Goal: Transaction & Acquisition: Register for event/course

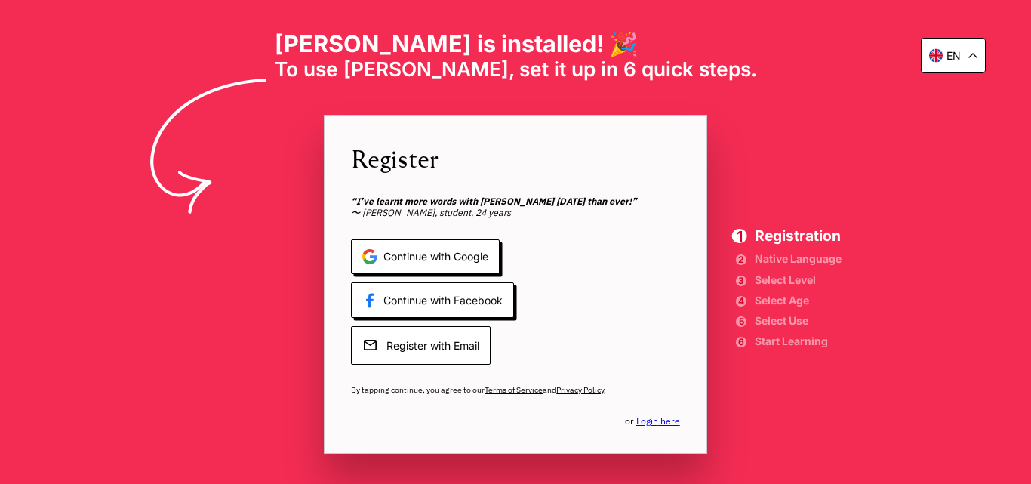
click at [452, 356] on span "Register with Email" at bounding box center [421, 345] width 140 height 39
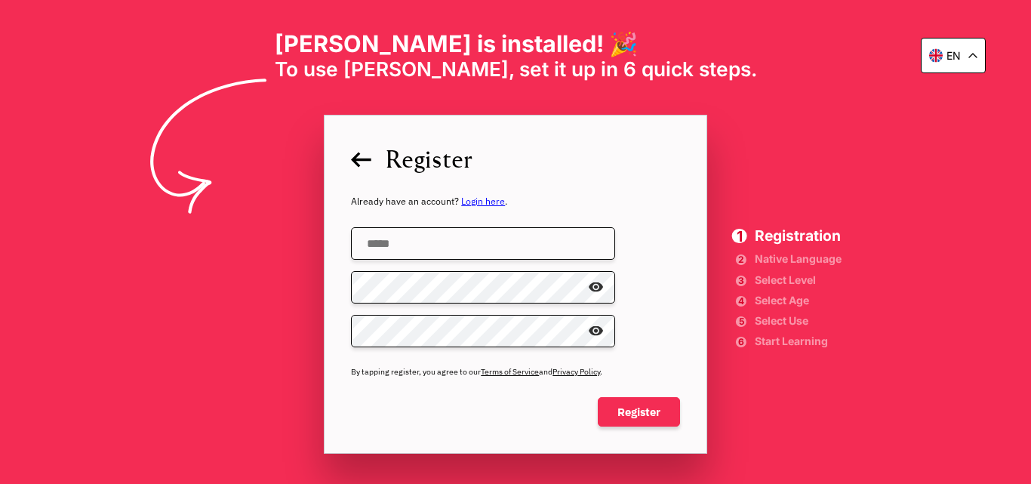
click at [414, 248] on input "email" at bounding box center [483, 243] width 264 height 32
paste input "*"
click at [360, 244] on input "*" at bounding box center [483, 243] width 264 height 32
click at [455, 239] on input "**********" at bounding box center [483, 243] width 264 height 32
type input "**********"
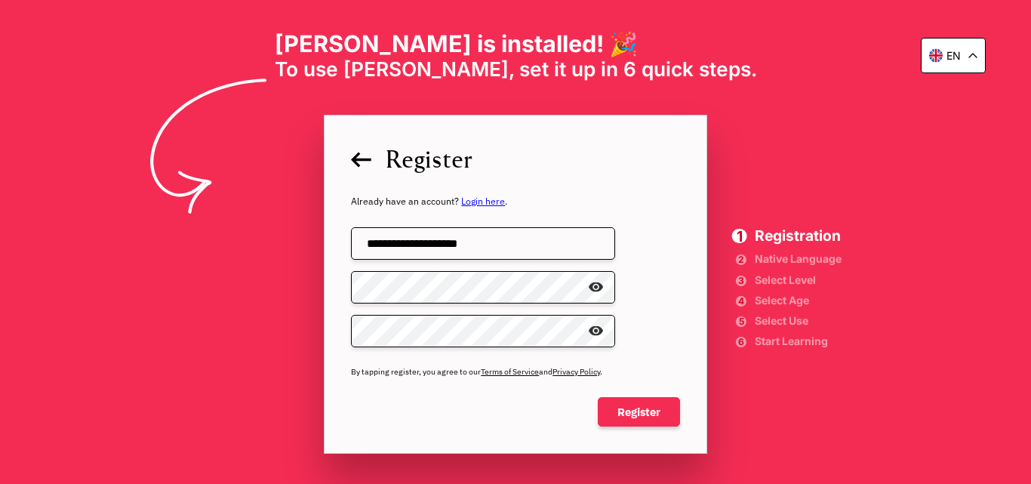
click at [603, 288] on span at bounding box center [603, 288] width 0 height 0
click at [602, 402] on span "Register" at bounding box center [639, 412] width 82 height 30
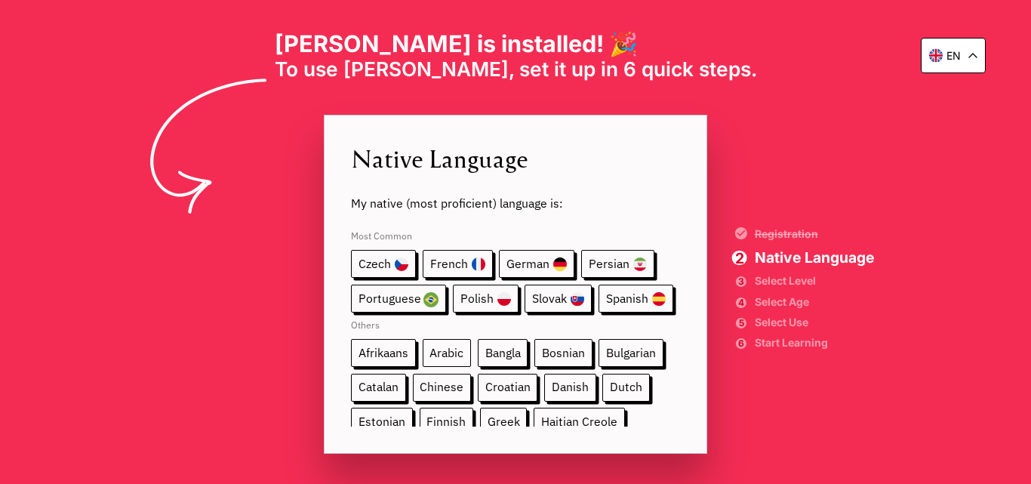
click at [450, 362] on span "Arabic" at bounding box center [447, 353] width 49 height 28
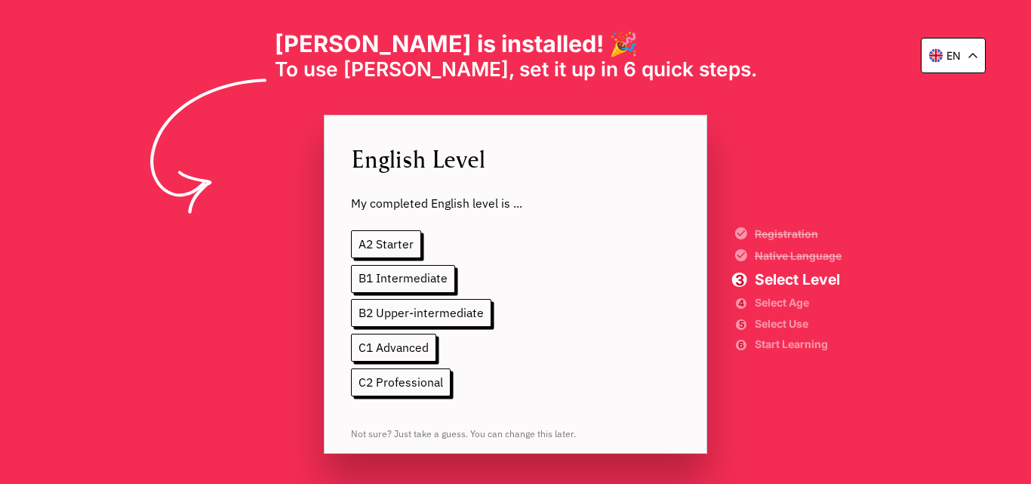
click at [779, 259] on span "Native Language" at bounding box center [798, 256] width 87 height 11
click at [407, 277] on span "B1 Intermediate" at bounding box center [403, 279] width 104 height 28
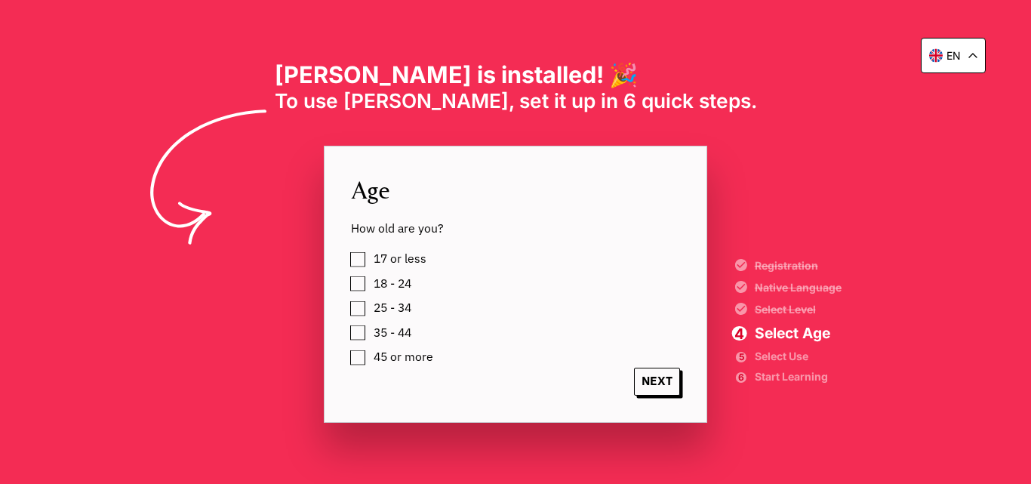
click at [368, 309] on label "25 - 34" at bounding box center [389, 307] width 43 height 21
click at [645, 377] on span "NEXT" at bounding box center [657, 382] width 46 height 28
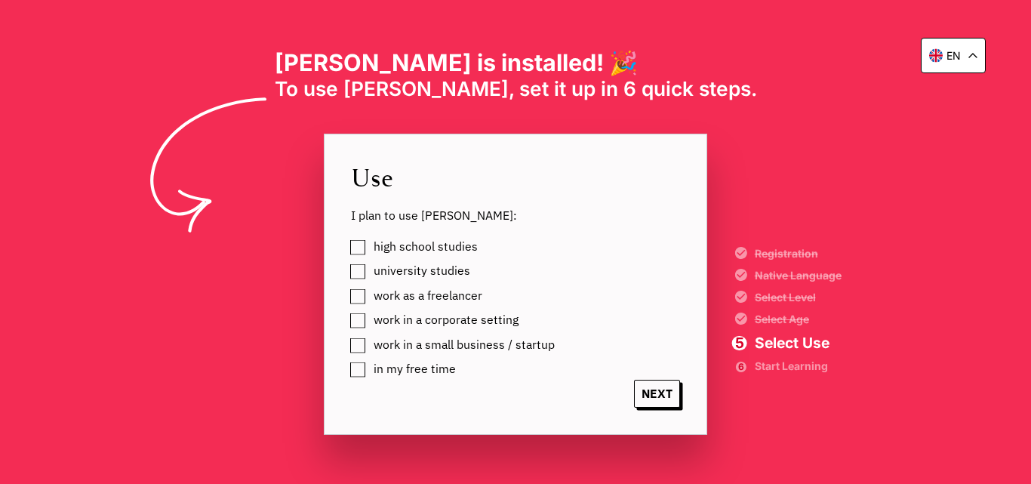
click at [368, 374] on label "in my free time" at bounding box center [412, 369] width 88 height 21
click at [658, 395] on span "NEXT" at bounding box center [657, 394] width 46 height 28
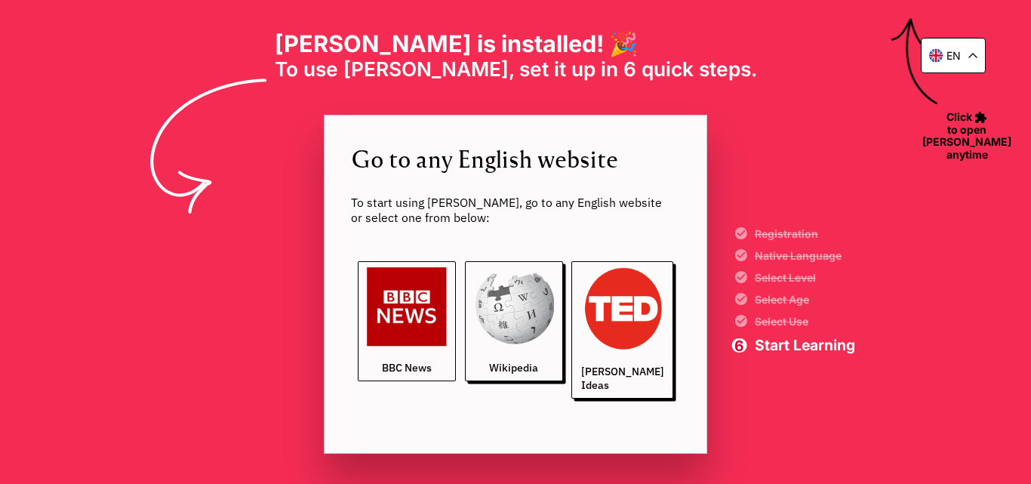
click at [384, 325] on img at bounding box center [407, 307] width 80 height 80
click at [544, 319] on img at bounding box center [514, 307] width 80 height 80
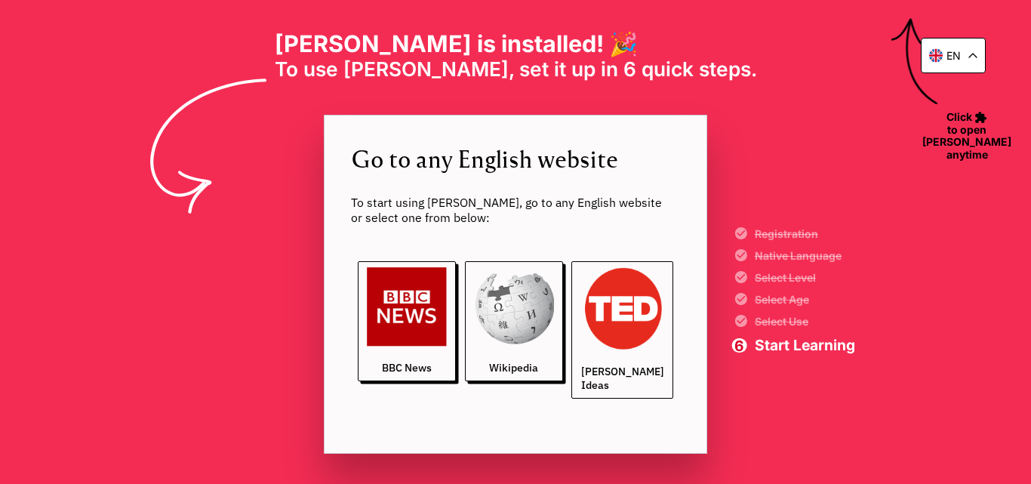
click at [612, 282] on img at bounding box center [622, 308] width 83 height 83
click at [975, 57] on icon at bounding box center [973, 55] width 9 height 5
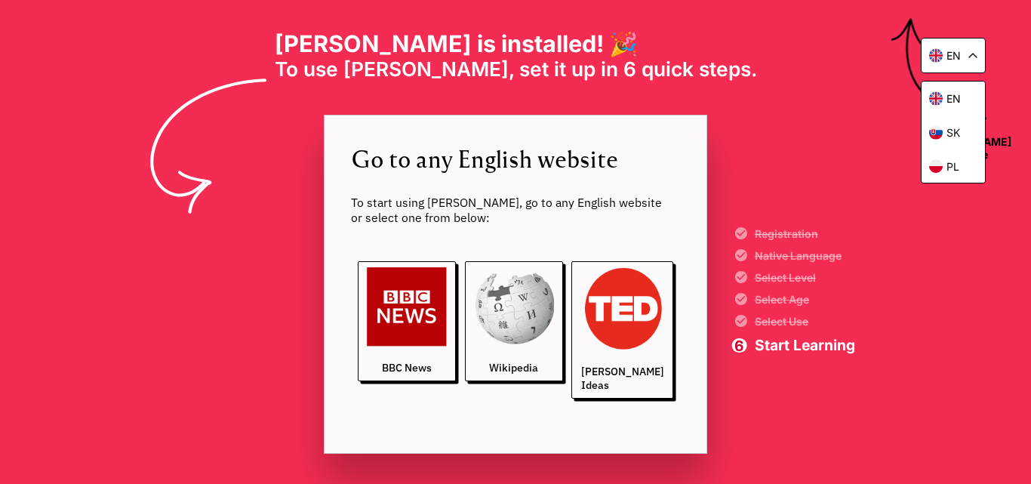
click at [831, 113] on div "en en sk [PERSON_NAME] is installed! 🎉 To use [PERSON_NAME], set it up in 6 qui…" at bounding box center [515, 242] width 1031 height 484
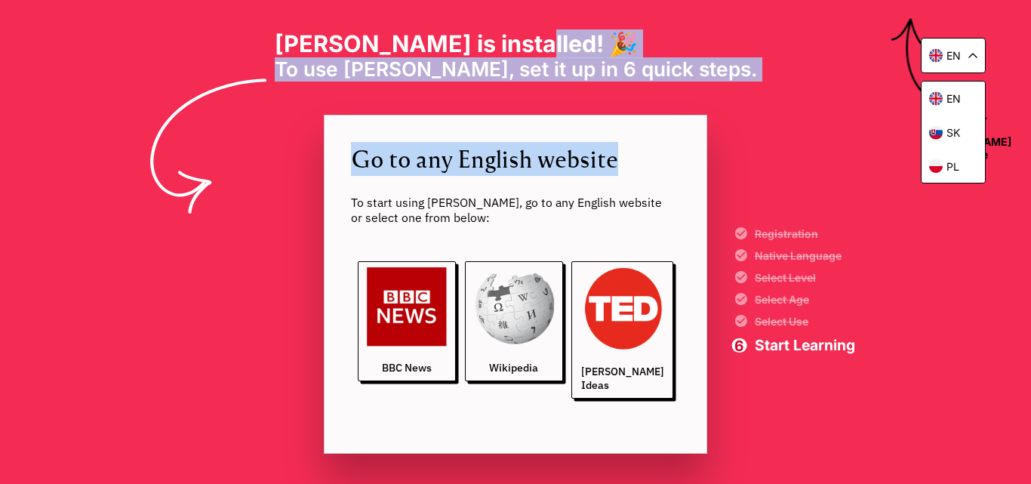
drag, startPoint x: 1031, startPoint y: 184, endPoint x: 639, endPoint y: -12, distance: 438.3
click at [639, 0] on html "en en sk [PERSON_NAME] is installed! 🎉 To use [PERSON_NAME], set it up in 6 qui…" at bounding box center [515, 242] width 1031 height 484
